Goal: Information Seeking & Learning: Learn about a topic

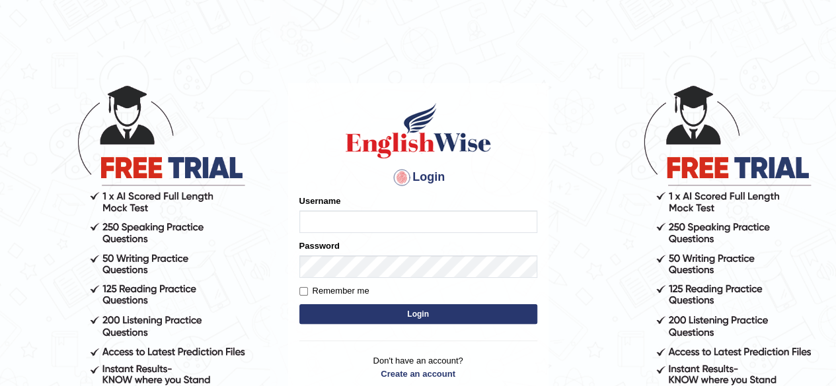
type input "pavithragowda"
click at [427, 312] on button "Login" at bounding box center [418, 315] width 238 height 20
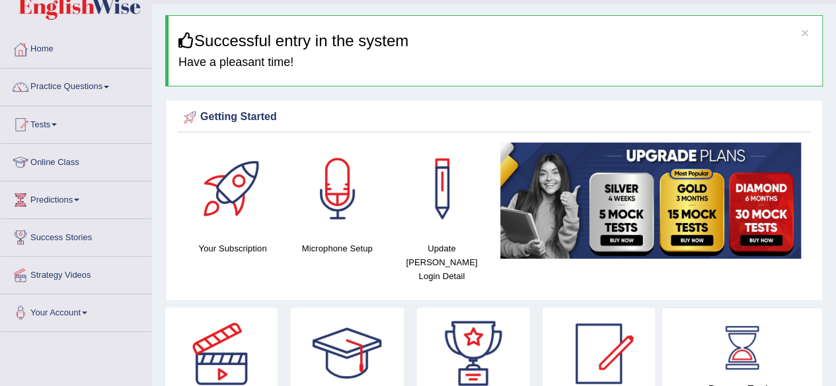
scroll to position [12, 0]
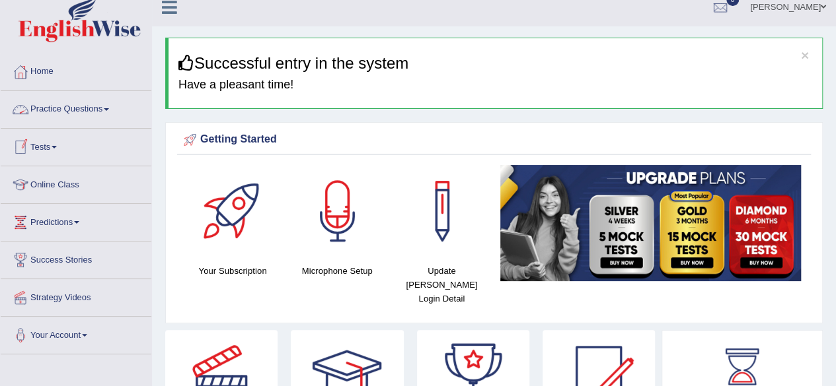
click at [91, 113] on link "Practice Questions" at bounding box center [76, 107] width 151 height 33
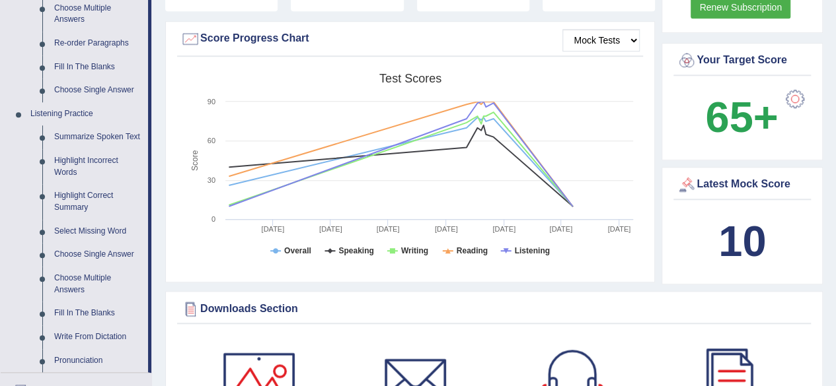
scroll to position [487, 0]
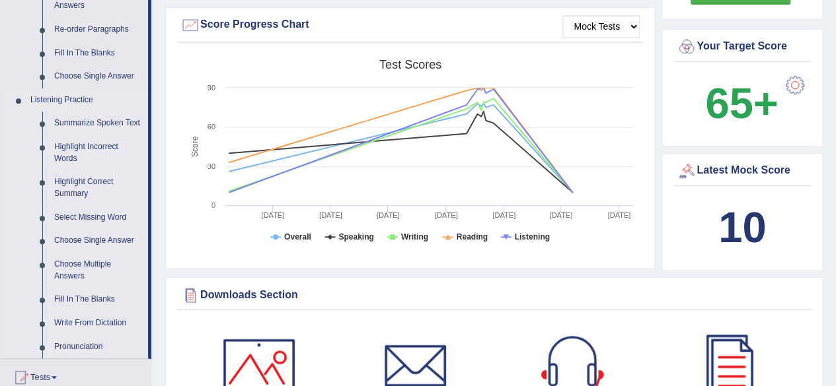
click at [91, 147] on link "Highlight Incorrect Words" at bounding box center [98, 152] width 100 height 35
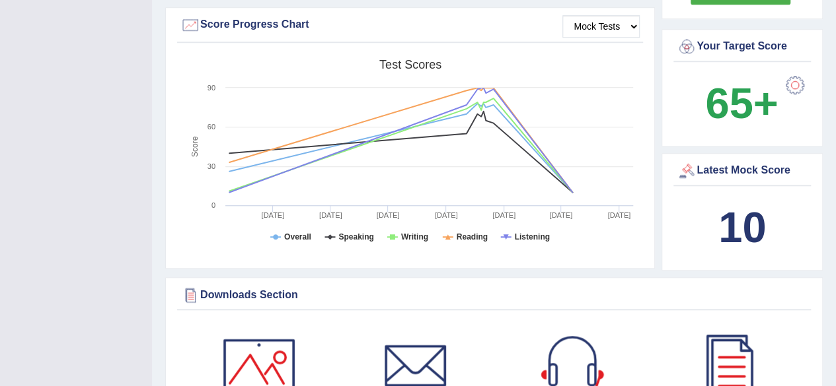
scroll to position [199, 0]
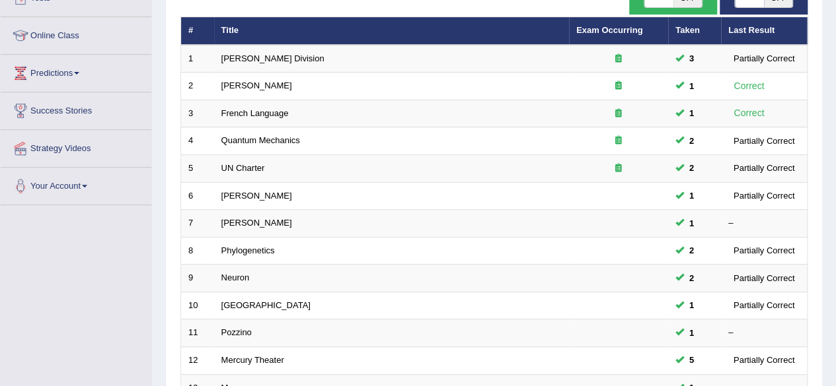
scroll to position [163, 0]
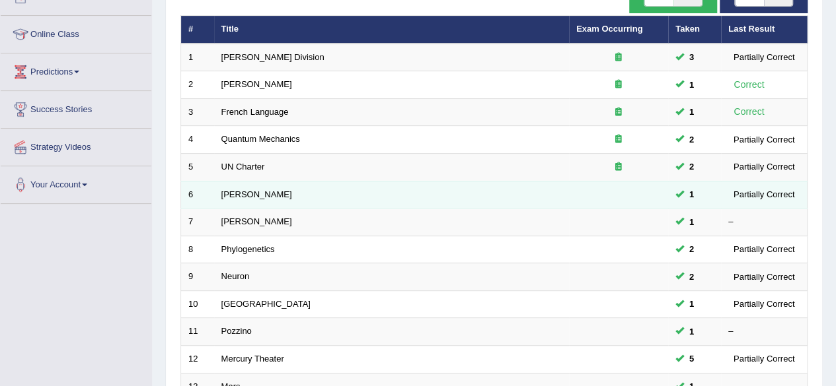
click at [221, 199] on td "Harold" at bounding box center [391, 195] width 355 height 28
click at [229, 196] on link "Harold" at bounding box center [256, 195] width 71 height 10
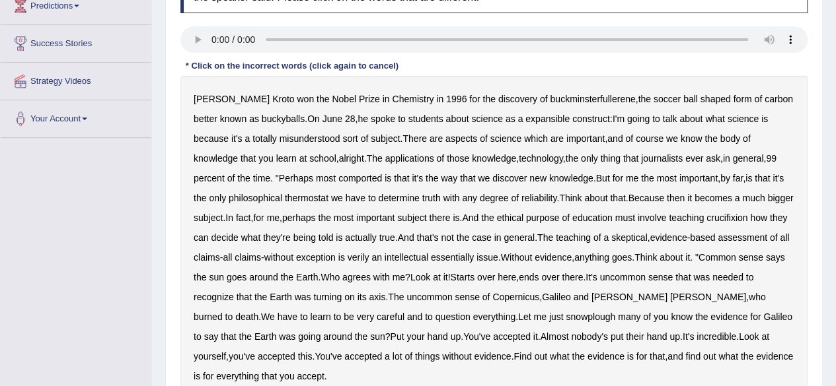
scroll to position [231, 0]
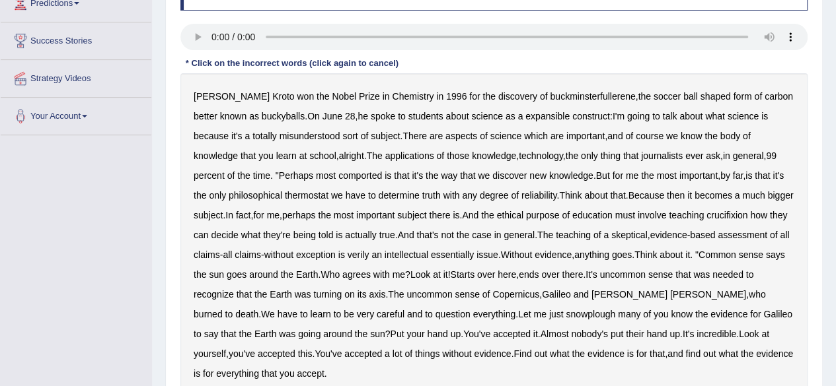
click at [532, 112] on b "expansible" at bounding box center [547, 116] width 44 height 11
click at [338, 173] on b "comported" at bounding box center [360, 175] width 44 height 11
click at [285, 196] on b "thermostat" at bounding box center [307, 195] width 44 height 11
click at [730, 212] on b "crucifixion" at bounding box center [726, 215] width 41 height 11
click at [369, 254] on b "verily" at bounding box center [358, 255] width 22 height 11
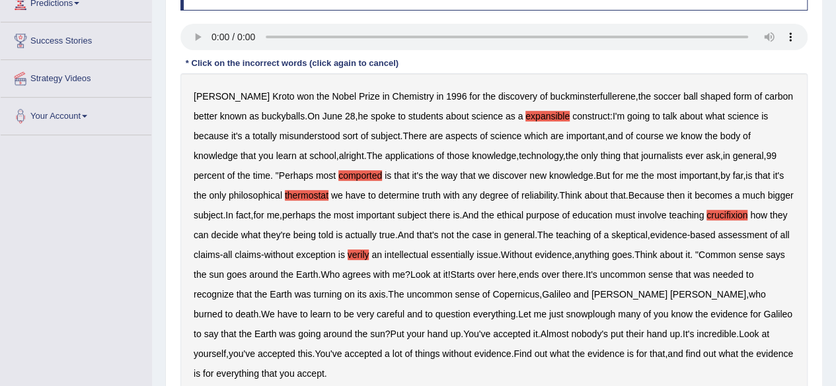
click at [565, 313] on b "snowplough" at bounding box center [590, 314] width 50 height 11
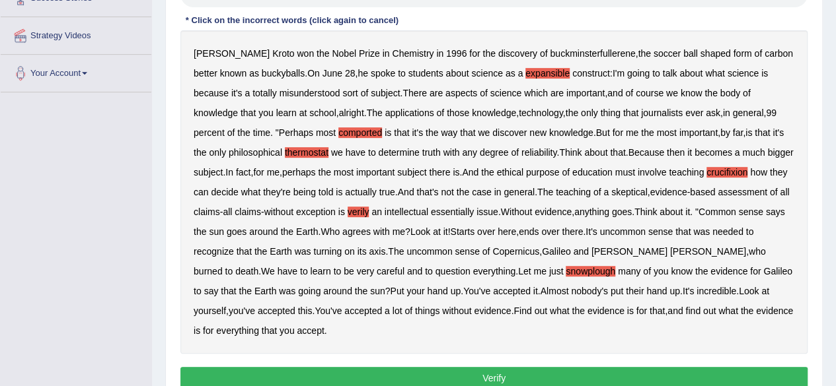
scroll to position [336, 0]
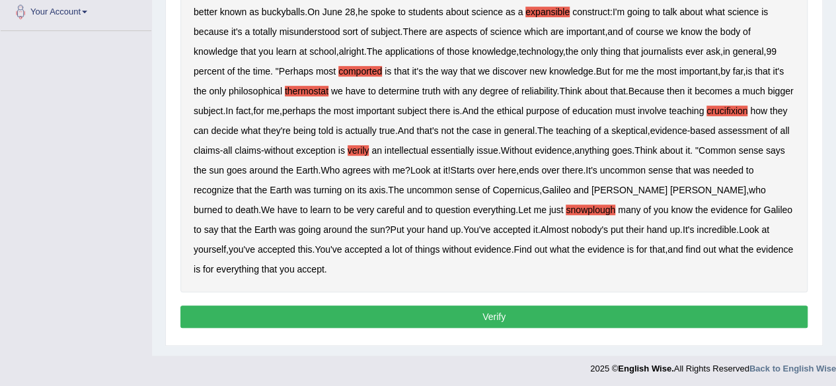
click at [519, 307] on button "Verify" at bounding box center [493, 317] width 627 height 22
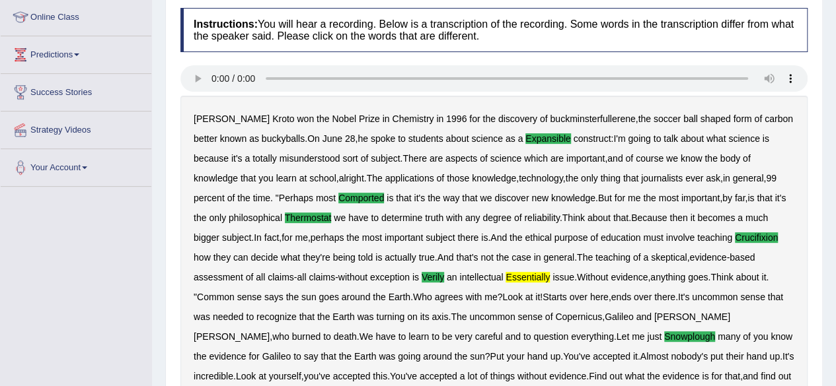
scroll to position [176, 0]
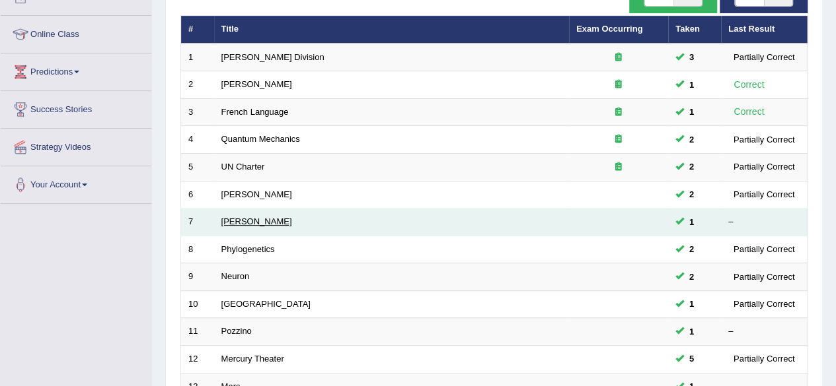
click at [245, 219] on link "[PERSON_NAME]" at bounding box center [256, 222] width 71 height 10
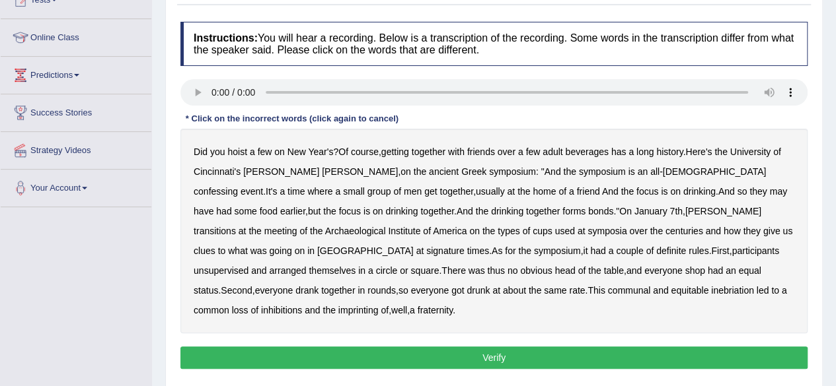
scroll to position [160, 0]
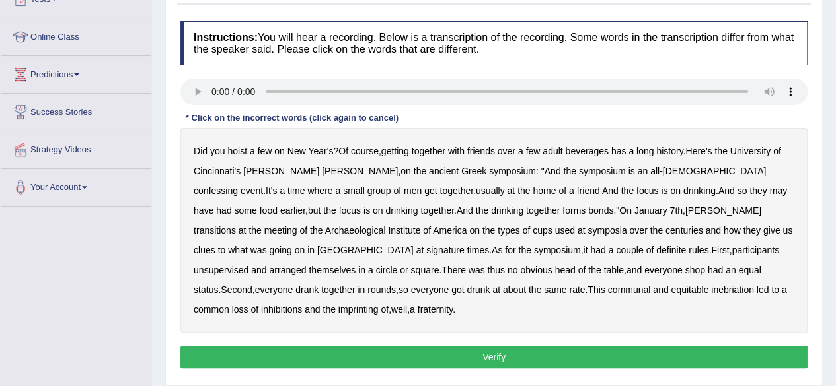
click at [489, 170] on b "symposium" at bounding box center [512, 171] width 47 height 11
click at [489, 169] on b "symposium" at bounding box center [512, 171] width 47 height 11
click at [238, 186] on b "confessing" at bounding box center [216, 191] width 44 height 11
click at [236, 225] on b "transitions" at bounding box center [215, 230] width 42 height 11
click at [464, 245] on b "signature" at bounding box center [445, 250] width 38 height 11
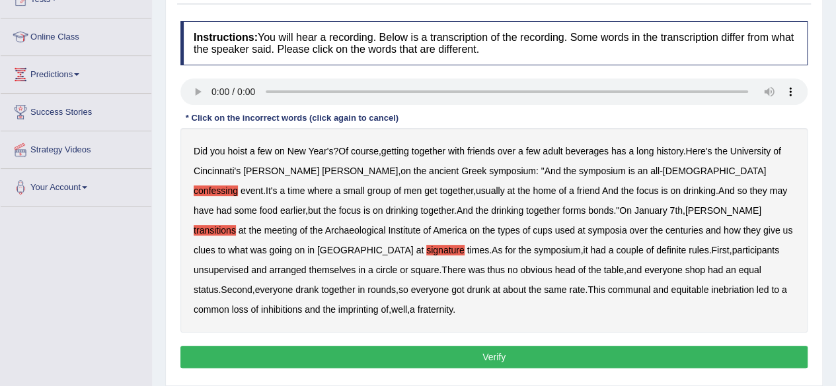
click at [379, 305] on b "imprinting" at bounding box center [358, 310] width 40 height 11
drag, startPoint x: 322, startPoint y: 236, endPoint x: 414, endPoint y: 238, distance: 91.2
click at [414, 238] on div "Did you hoist a few on New Year's ? Of course , getting together with friends o…" at bounding box center [493, 230] width 627 height 205
click at [248, 265] on b "unsupervised" at bounding box center [221, 270] width 55 height 11
click at [436, 346] on button "Verify" at bounding box center [493, 357] width 627 height 22
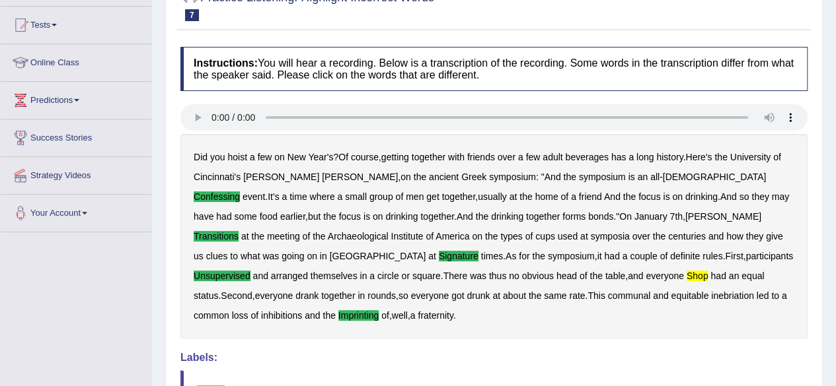
scroll to position [131, 0]
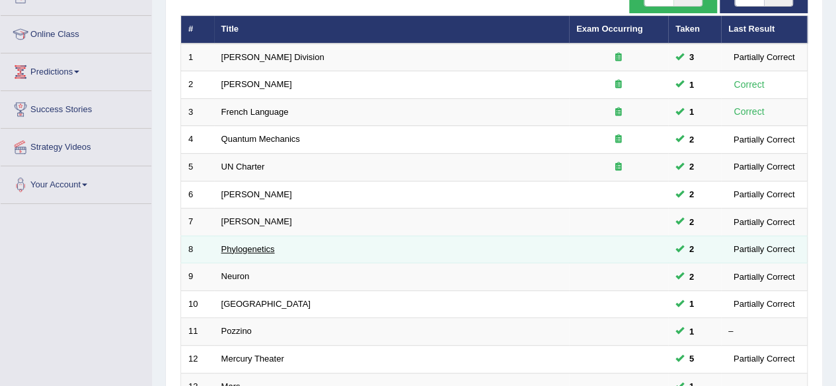
click at [237, 248] on link "Phylogenetics" at bounding box center [248, 249] width 54 height 10
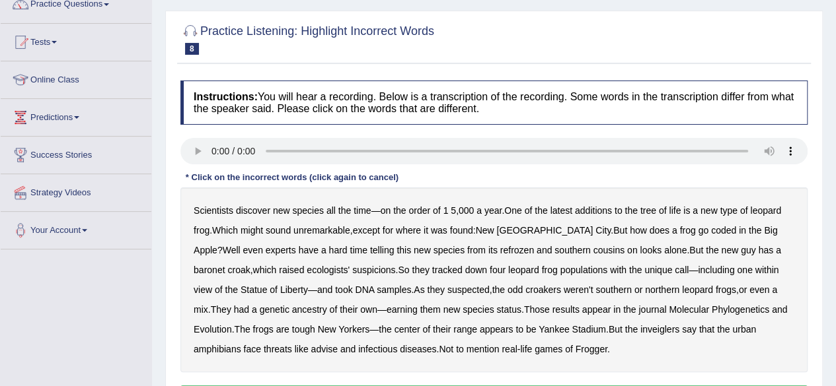
scroll to position [120, 0]
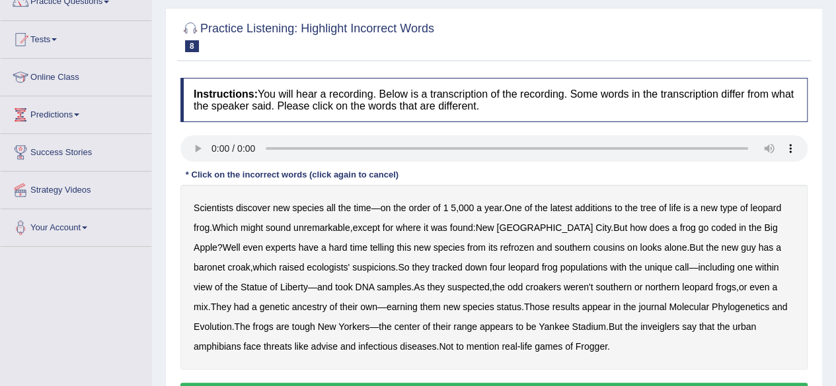
click at [711, 224] on b "coded" at bounding box center [723, 228] width 25 height 11
click at [500, 247] on b "refrozen" at bounding box center [517, 247] width 34 height 11
click at [225, 262] on b "baronet" at bounding box center [209, 267] width 31 height 11
click at [674, 266] on b "call" at bounding box center [681, 267] width 14 height 11
click at [640, 326] on b "inveiglers" at bounding box center [659, 327] width 39 height 11
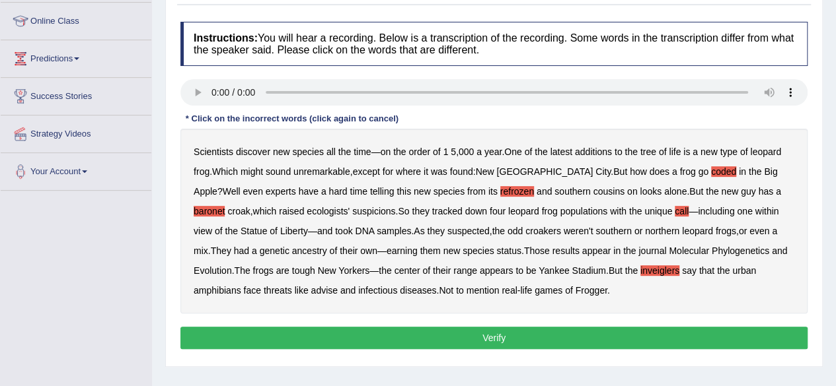
scroll to position [179, 0]
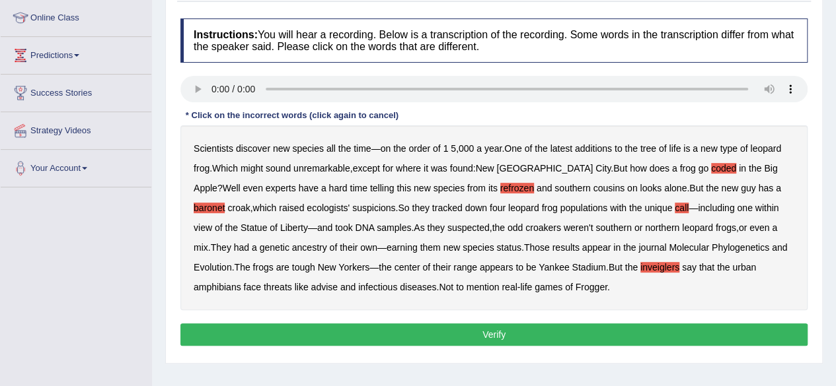
drag, startPoint x: 535, startPoint y: 341, endPoint x: 542, endPoint y: 329, distance: 13.6
click at [542, 329] on button "Verify" at bounding box center [493, 335] width 627 height 22
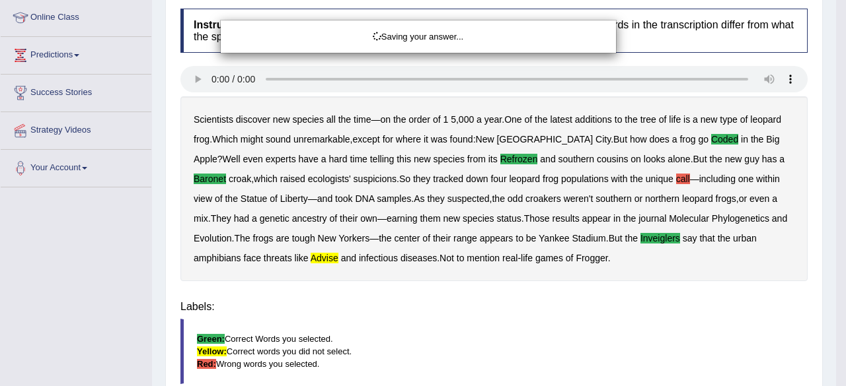
click at [542, 329] on div "Saving your answer..." at bounding box center [423, 193] width 846 height 386
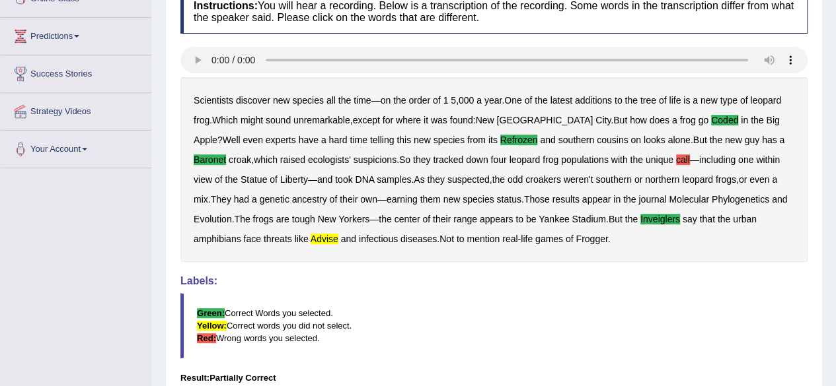
scroll to position [198, 0]
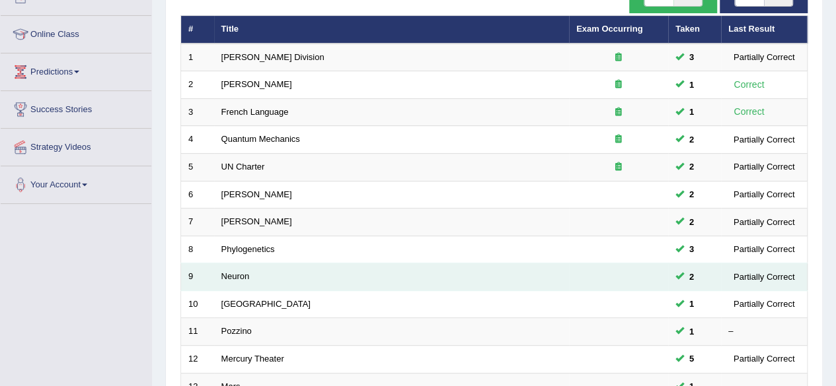
click at [241, 278] on td "Neuron" at bounding box center [391, 278] width 355 height 28
click at [236, 273] on link "Neuron" at bounding box center [235, 276] width 28 height 10
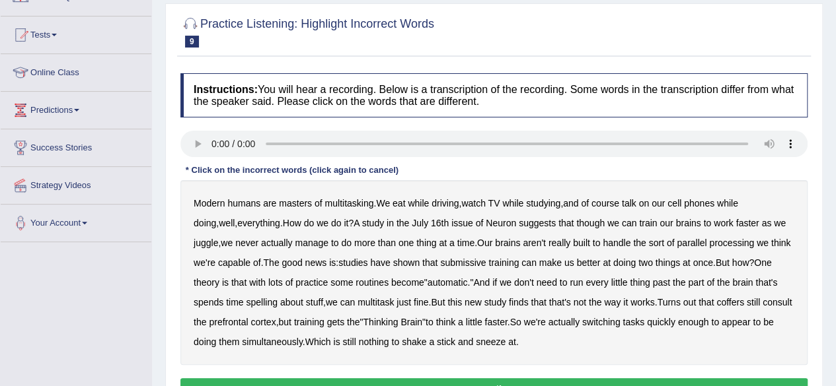
scroll to position [125, 0]
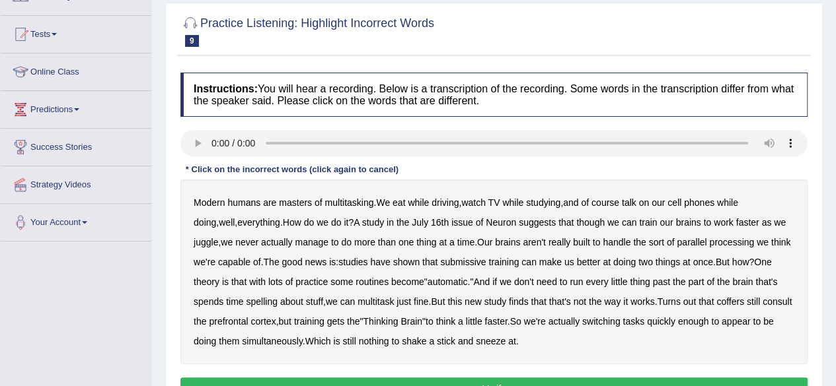
click at [445, 260] on b "submissive" at bounding box center [463, 262] width 46 height 11
click at [716, 302] on b "coffers" at bounding box center [730, 302] width 28 height 11
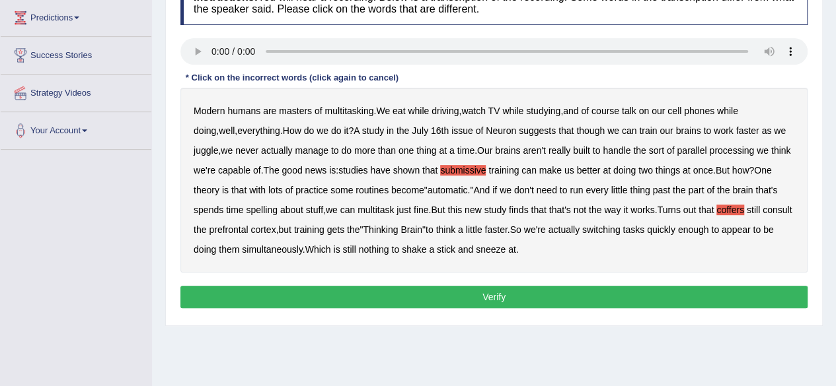
scroll to position [218, 0]
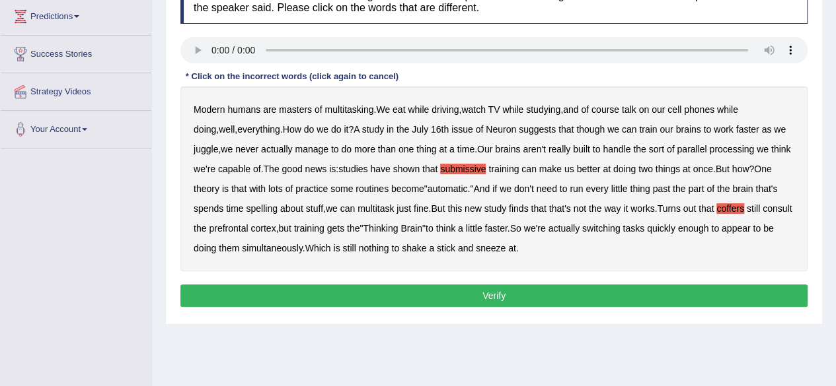
click at [521, 295] on button "Verify" at bounding box center [493, 296] width 627 height 22
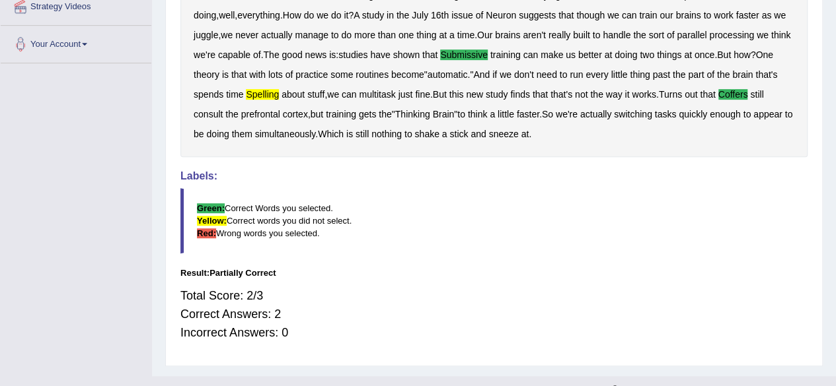
scroll to position [324, 0]
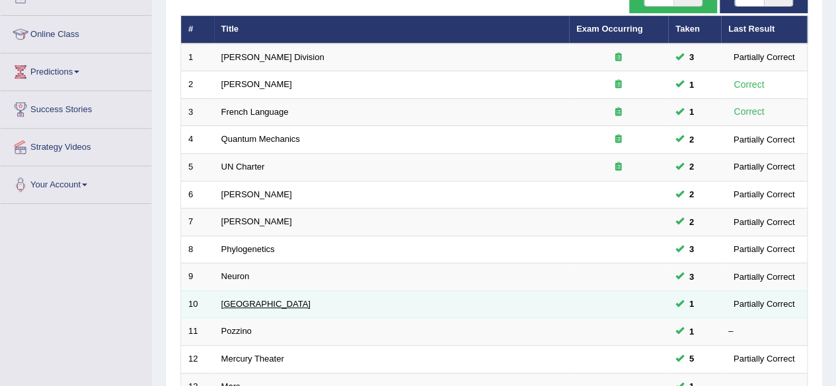
click at [240, 299] on link "[GEOGRAPHIC_DATA]" at bounding box center [265, 304] width 89 height 10
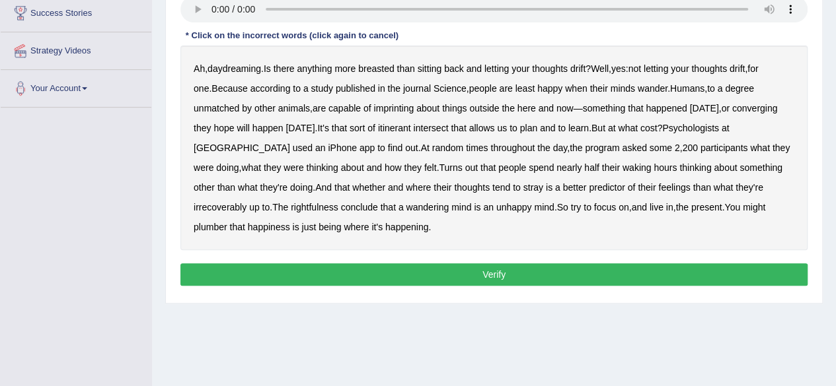
scroll to position [258, 0]
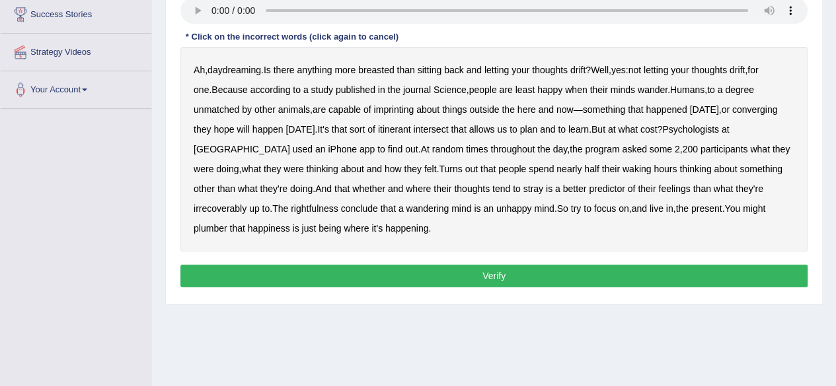
click at [374, 63] on div "Ah , daydreaming . Is there anything more breasted than sitting back and lettin…" at bounding box center [493, 149] width 627 height 205
click at [375, 68] on b "breasted" at bounding box center [376, 70] width 36 height 11
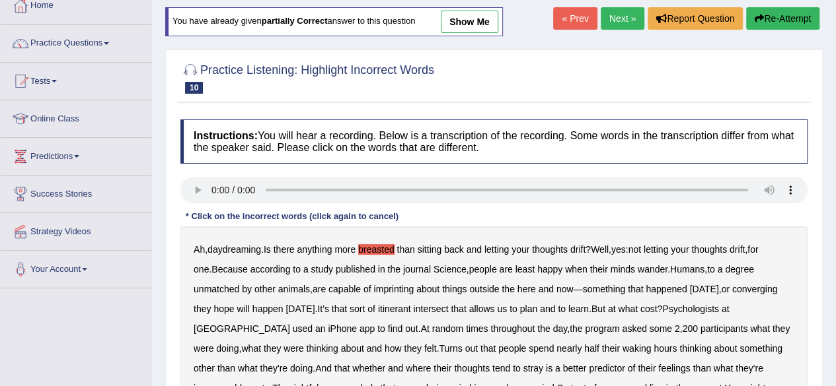
scroll to position [65, 0]
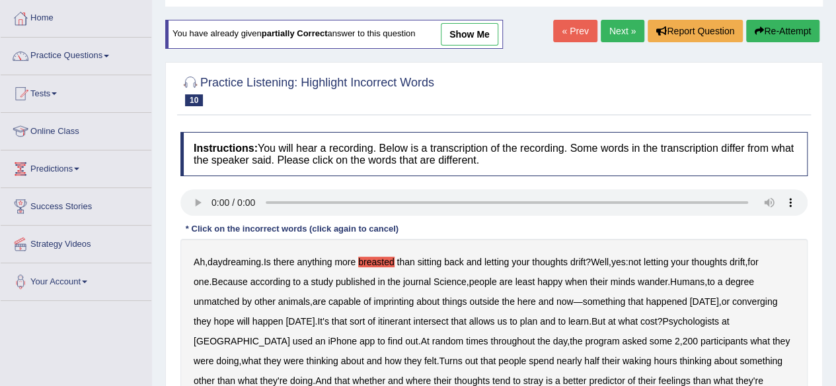
click at [777, 30] on button "Re-Attempt" at bounding box center [782, 31] width 73 height 22
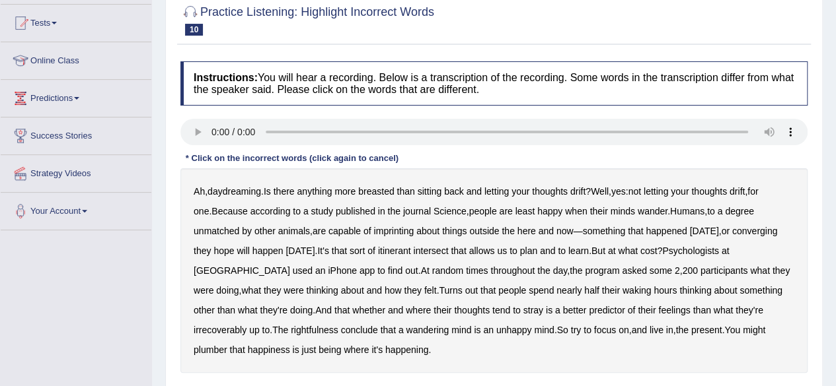
scroll to position [138, 0]
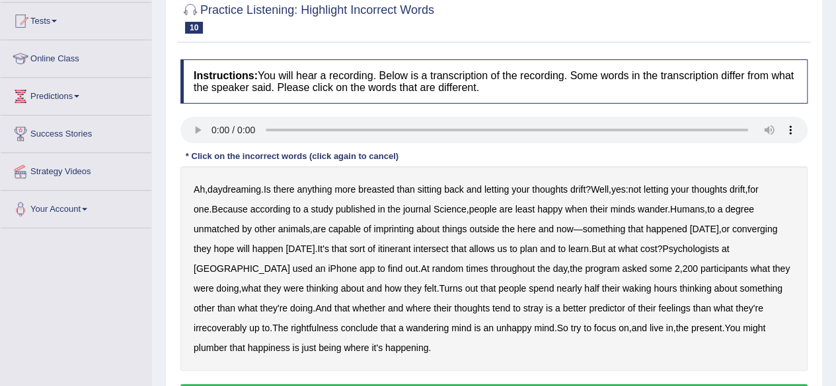
click at [378, 187] on b "breasted" at bounding box center [376, 189] width 36 height 11
click at [373, 225] on b "imprinting" at bounding box center [393, 229] width 40 height 11
click at [732, 227] on b "converging" at bounding box center [755, 229] width 46 height 11
click at [563, 303] on b "better" at bounding box center [575, 308] width 24 height 11
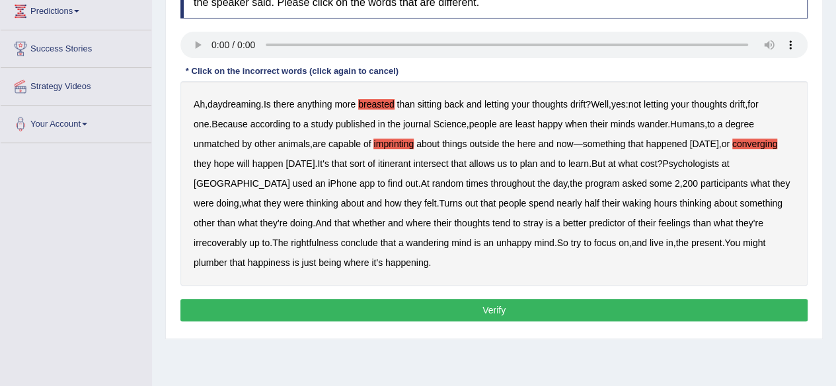
scroll to position [234, 0]
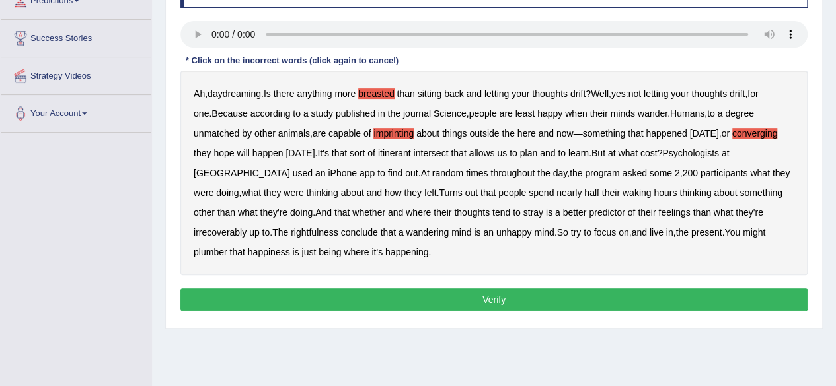
click at [620, 290] on button "Verify" at bounding box center [493, 300] width 627 height 22
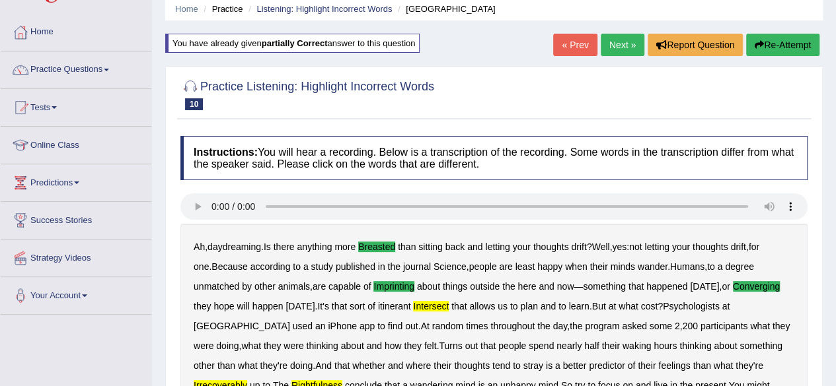
scroll to position [51, 0]
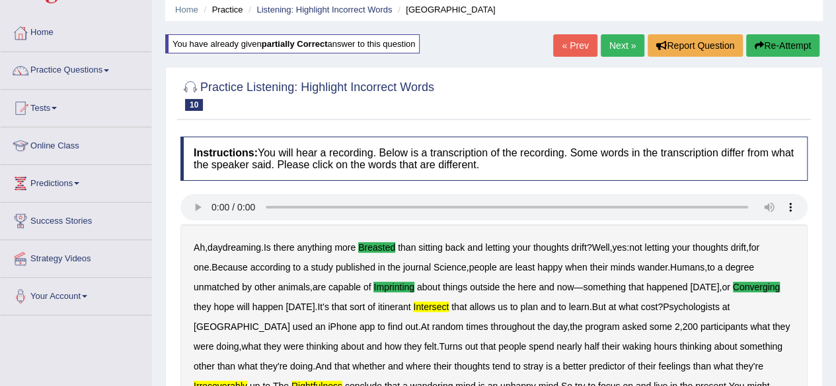
click at [760, 43] on icon "button" at bounding box center [758, 45] width 9 height 9
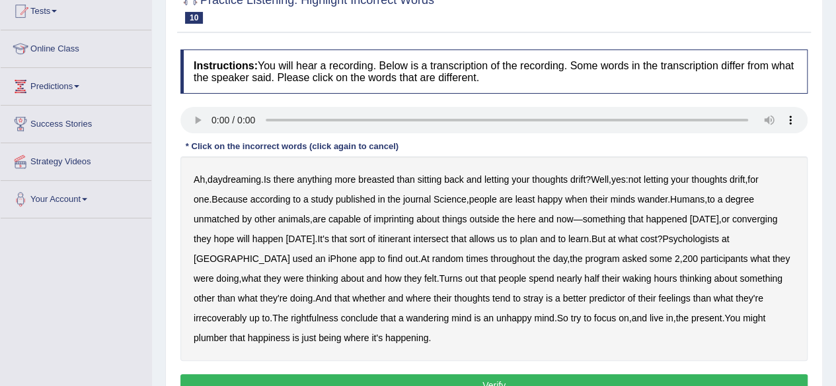
scroll to position [153, 0]
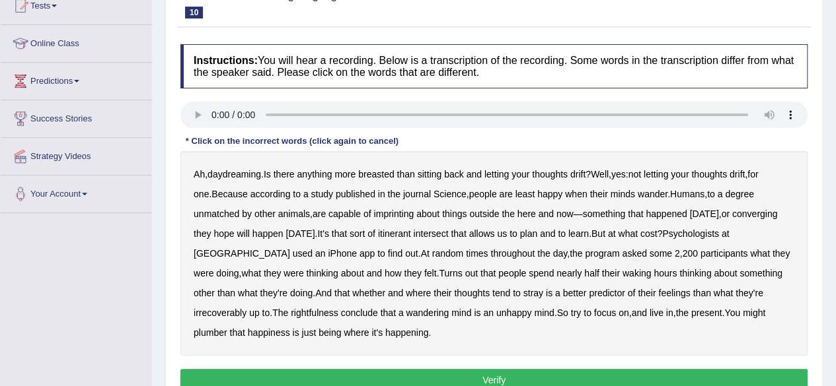
click at [387, 174] on b "breasted" at bounding box center [376, 174] width 36 height 11
click at [373, 216] on b "imprinting" at bounding box center [393, 214] width 40 height 11
click at [732, 211] on b "converging" at bounding box center [755, 214] width 46 height 11
click at [413, 236] on b "intersect" at bounding box center [430, 234] width 35 height 11
click at [246, 308] on b "irrecoverably" at bounding box center [220, 313] width 53 height 11
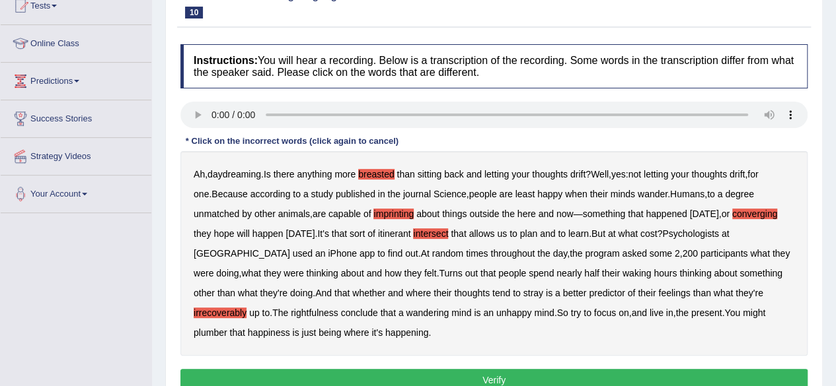
click at [291, 310] on b "rightfulness" at bounding box center [315, 313] width 48 height 11
click at [354, 375] on button "Verify" at bounding box center [493, 380] width 627 height 22
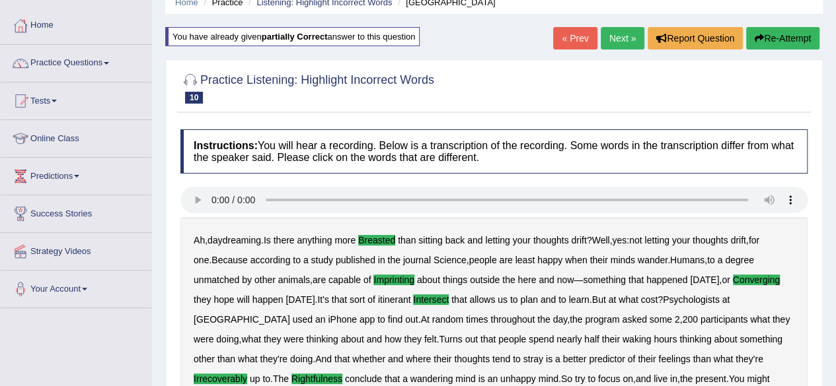
scroll to position [53, 0]
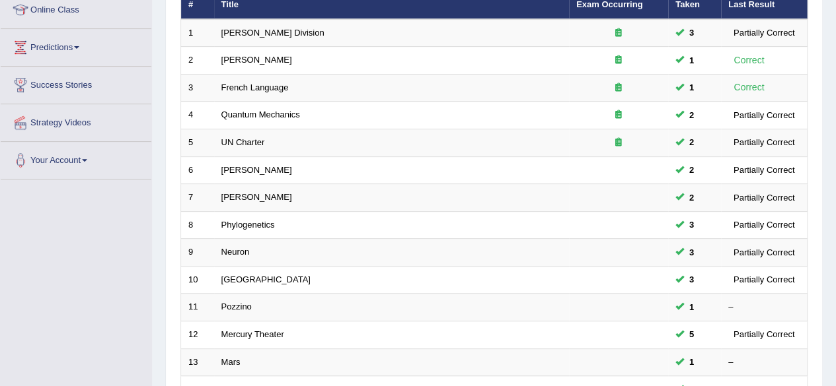
scroll to position [163, 0]
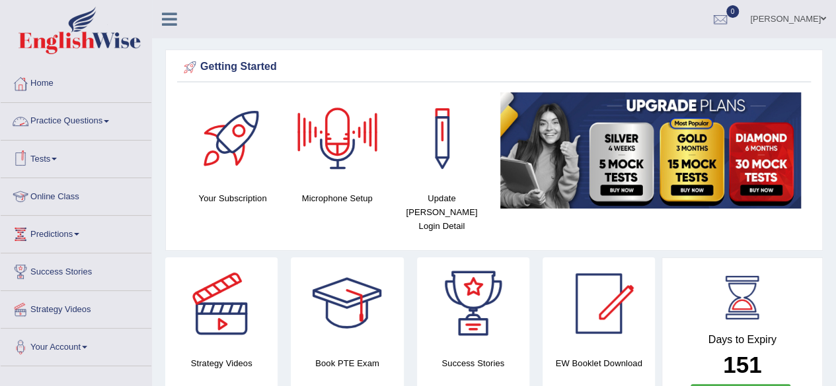
click at [90, 120] on link "Practice Questions" at bounding box center [76, 119] width 151 height 33
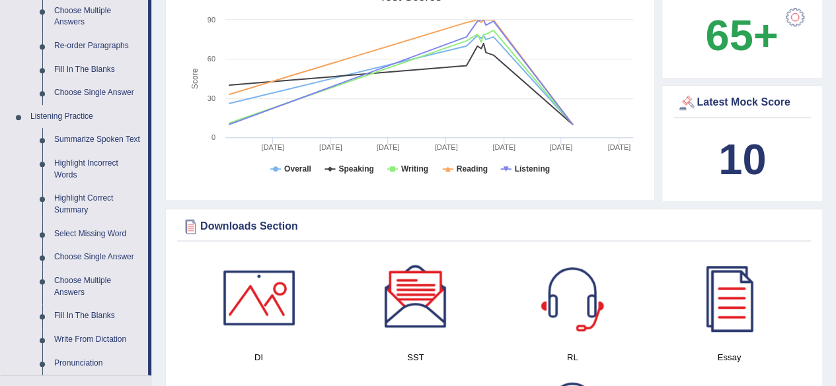
scroll to position [465, 0]
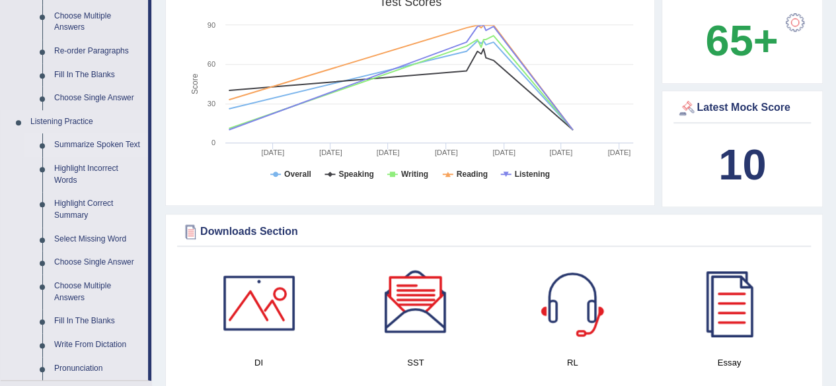
click at [110, 150] on link "Summarize Spoken Text" at bounding box center [98, 145] width 100 height 24
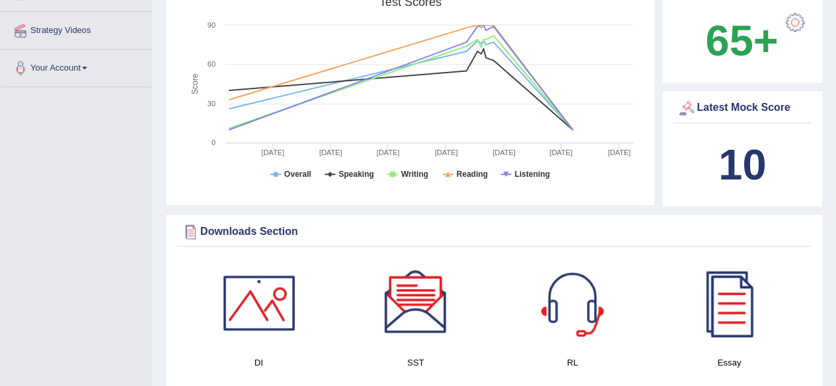
scroll to position [233, 0]
